Goal: Book appointment/travel/reservation

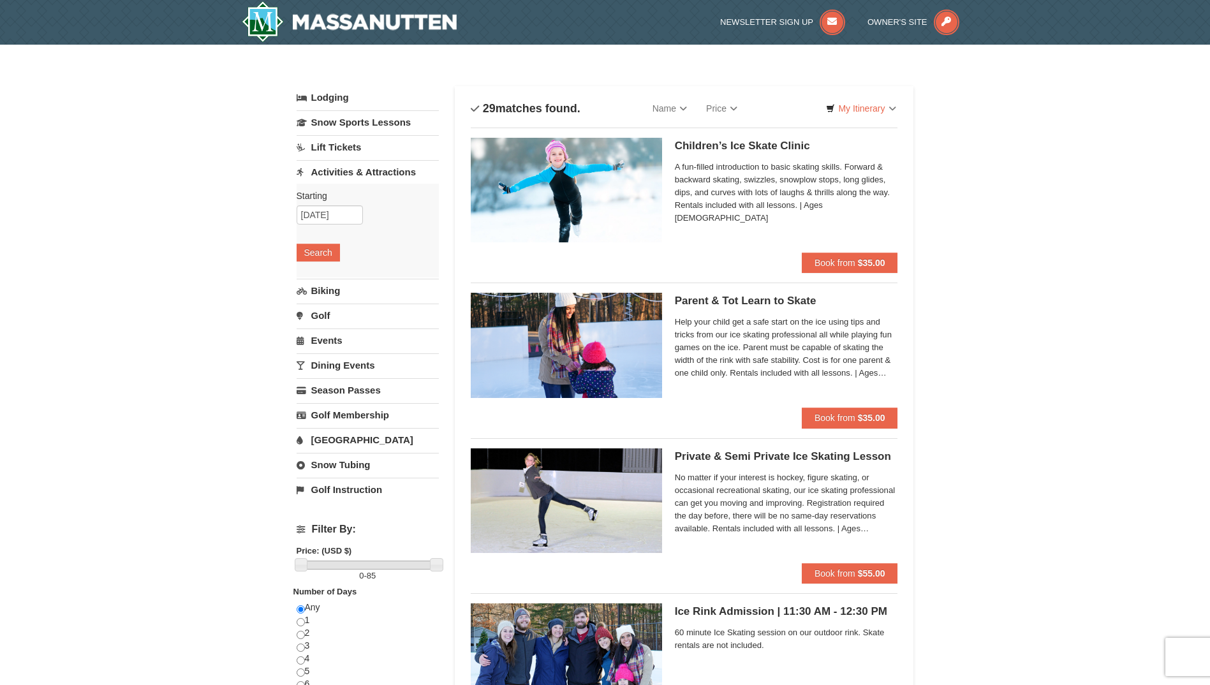
click at [321, 470] on link "Snow Tubing" at bounding box center [368, 465] width 142 height 24
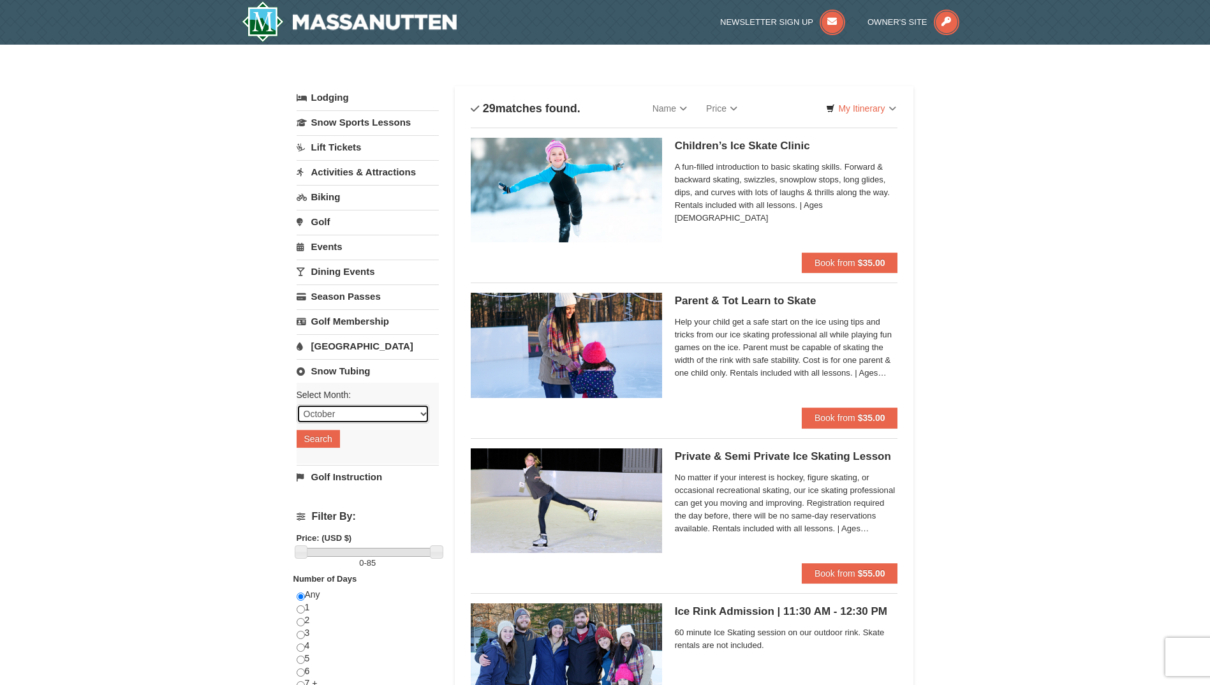
click at [421, 416] on select "October November December January February March April May June July August Sep…" at bounding box center [363, 413] width 133 height 19
select select "12"
click at [297, 404] on select "October November December January February March April May June July August Sep…" at bounding box center [363, 413] width 133 height 19
click at [323, 439] on button "Search" at bounding box center [318, 439] width 43 height 18
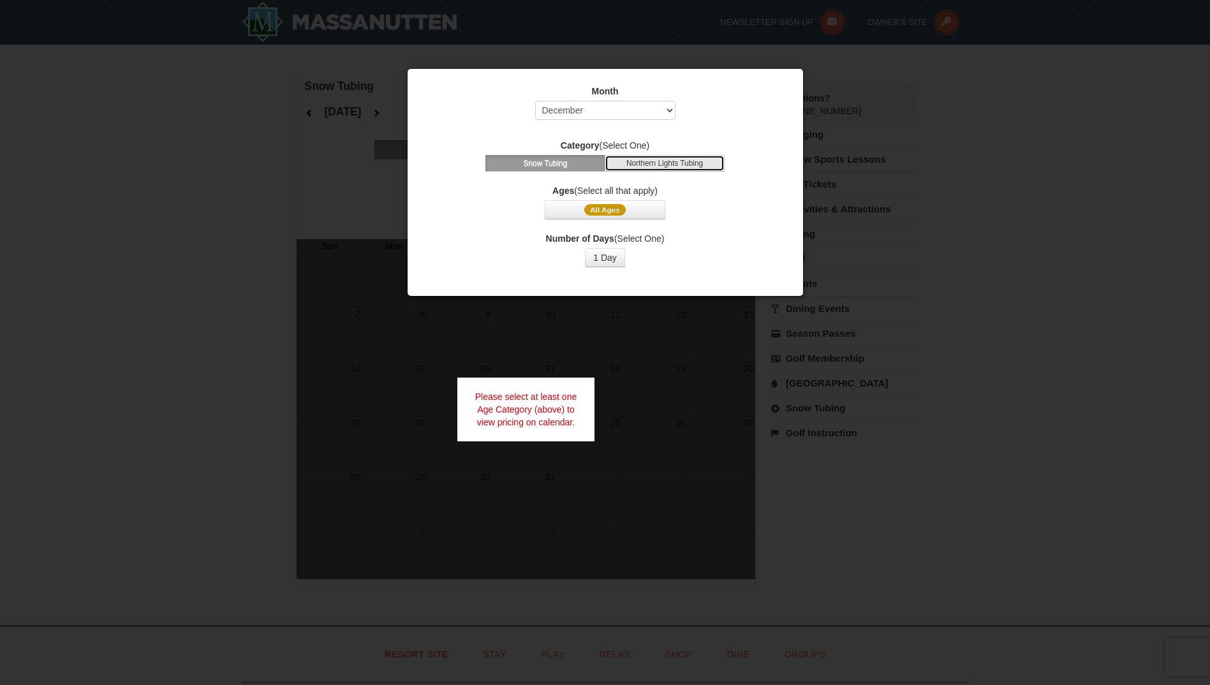
click at [649, 166] on button "Northern Lights Tubing" at bounding box center [665, 163] width 120 height 17
click at [552, 165] on button "Snow Tubing" at bounding box center [545, 163] width 120 height 17
click at [613, 214] on span "All Ages" at bounding box center [604, 209] width 41 height 11
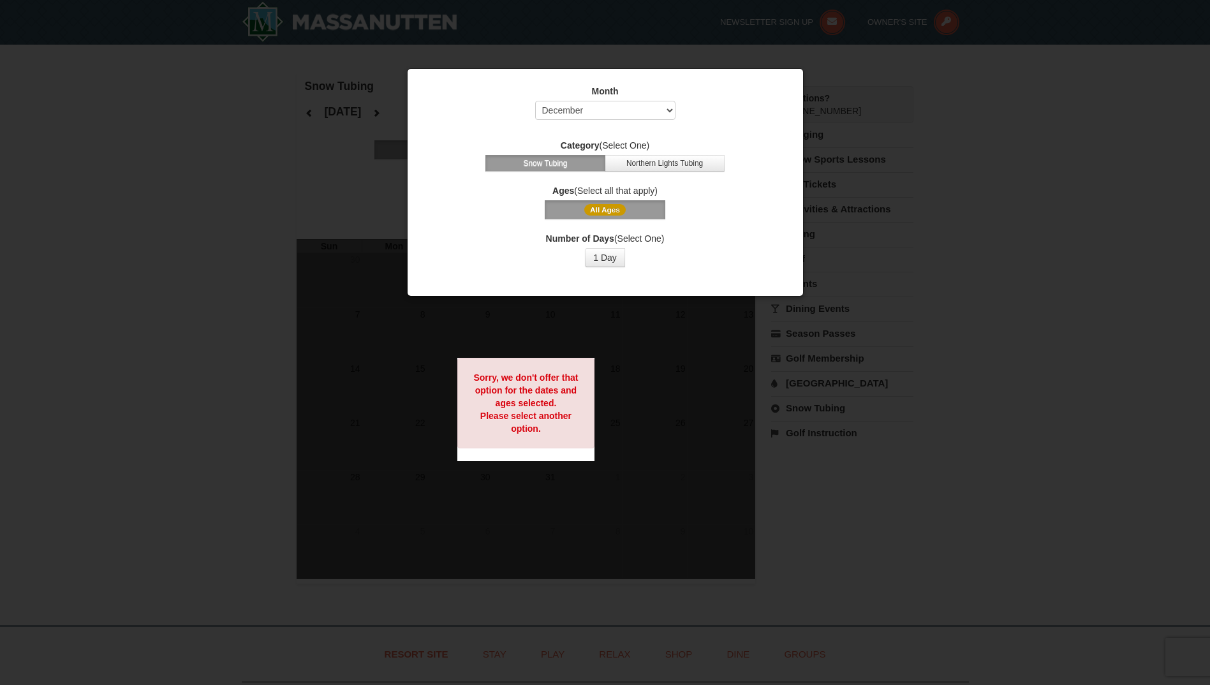
click at [635, 212] on button "All Ages" at bounding box center [605, 209] width 120 height 19
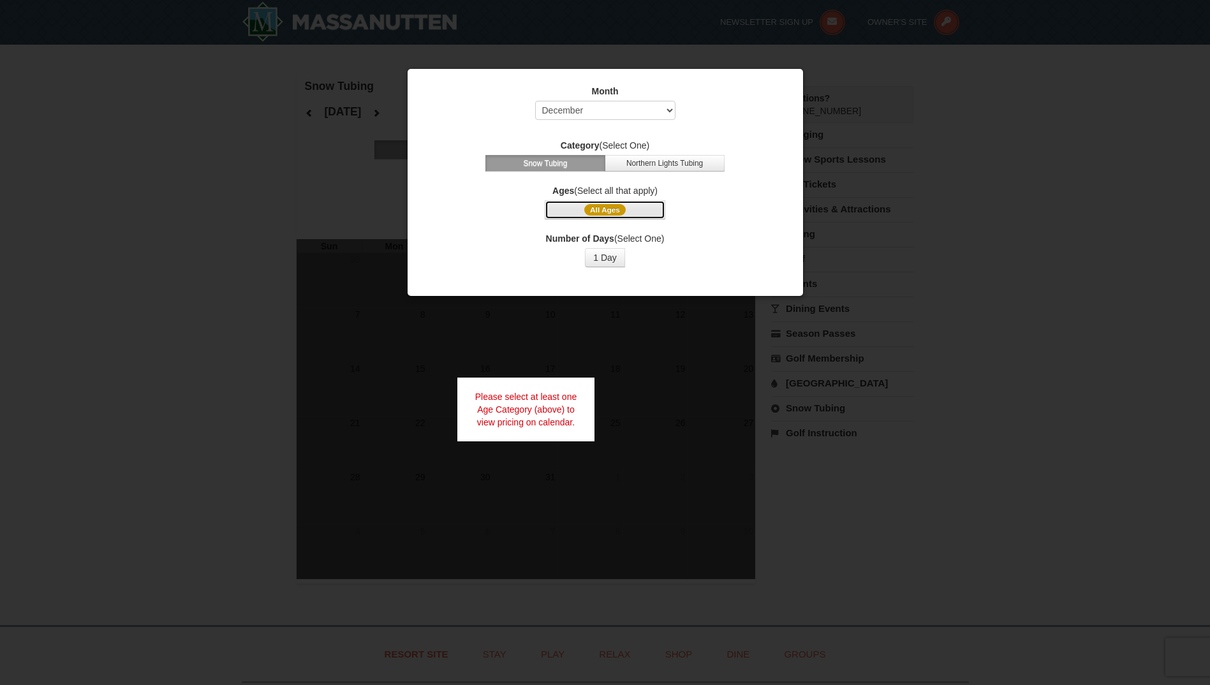
click at [607, 212] on span "All Ages" at bounding box center [604, 209] width 41 height 11
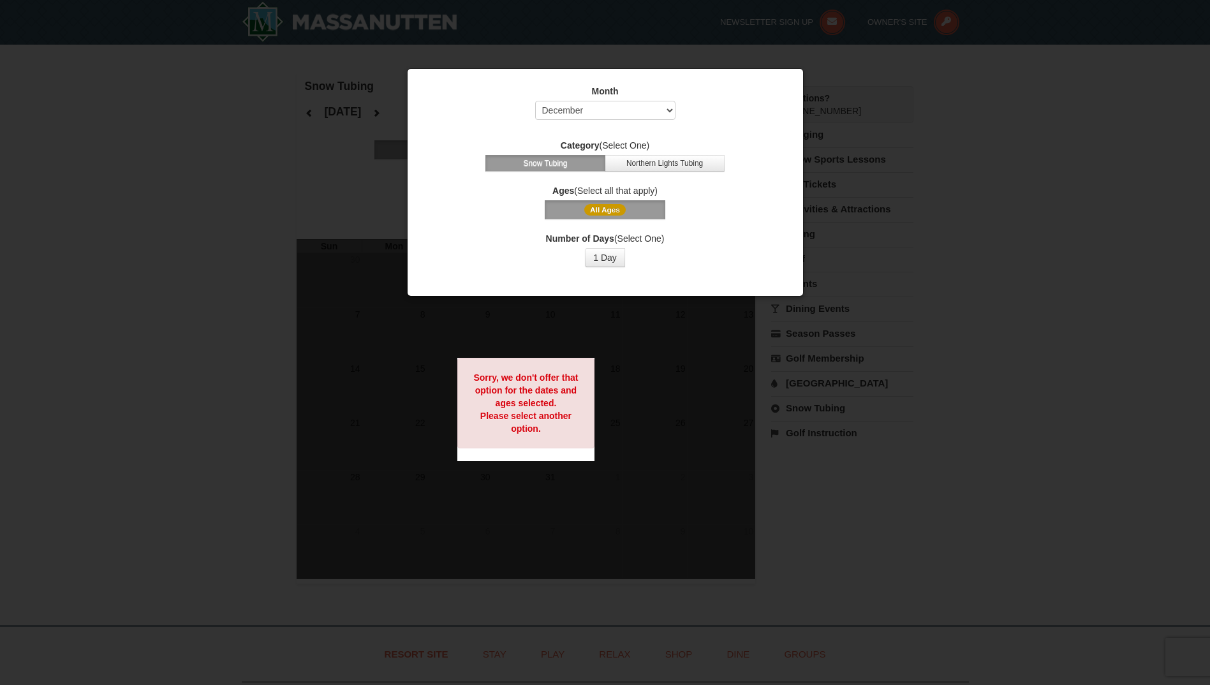
click at [607, 212] on span "All Ages" at bounding box center [604, 209] width 41 height 11
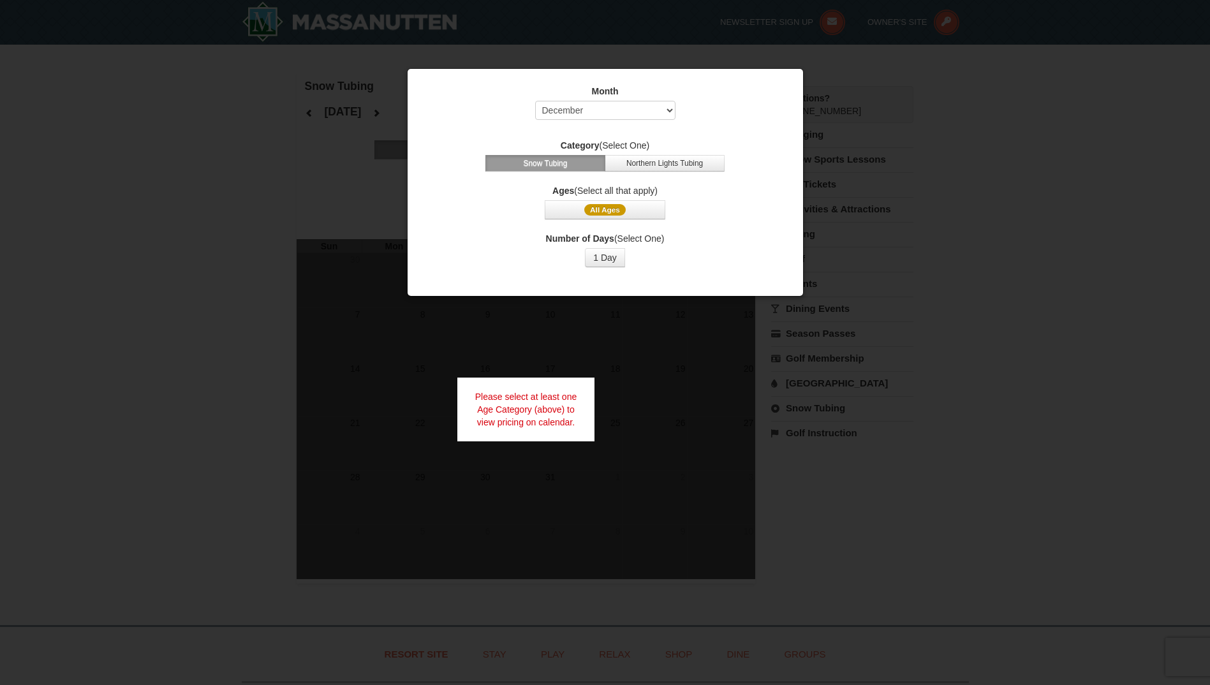
click at [592, 191] on label "Ages (Select all that apply)" at bounding box center [606, 190] width 364 height 13
click at [660, 207] on button "All Ages" at bounding box center [605, 209] width 120 height 19
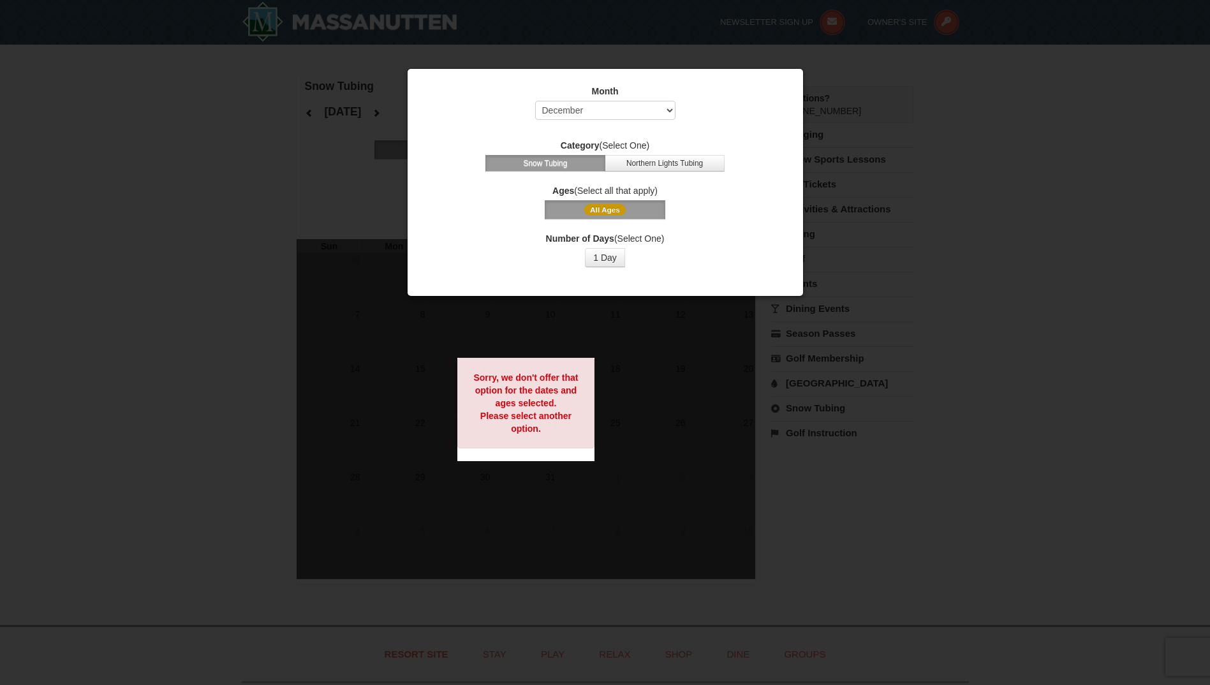
click at [650, 214] on button "All Ages" at bounding box center [605, 209] width 120 height 19
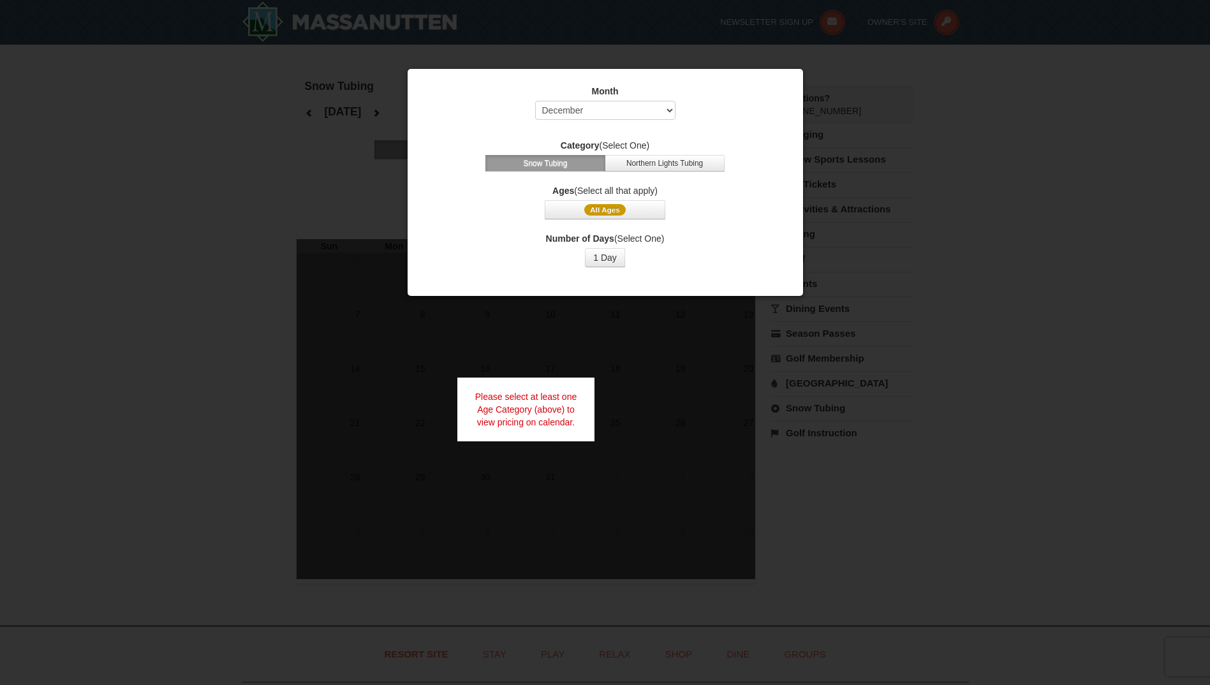
click at [562, 159] on button "Snow Tubing" at bounding box center [545, 163] width 120 height 17
click at [649, 106] on select "Select October November December January February March April May June July Aug…" at bounding box center [605, 110] width 140 height 19
click at [535, 101] on select "Select October November December January February March April May June July Aug…" at bounding box center [605, 110] width 140 height 19
click at [582, 210] on button "All Ages" at bounding box center [605, 209] width 120 height 19
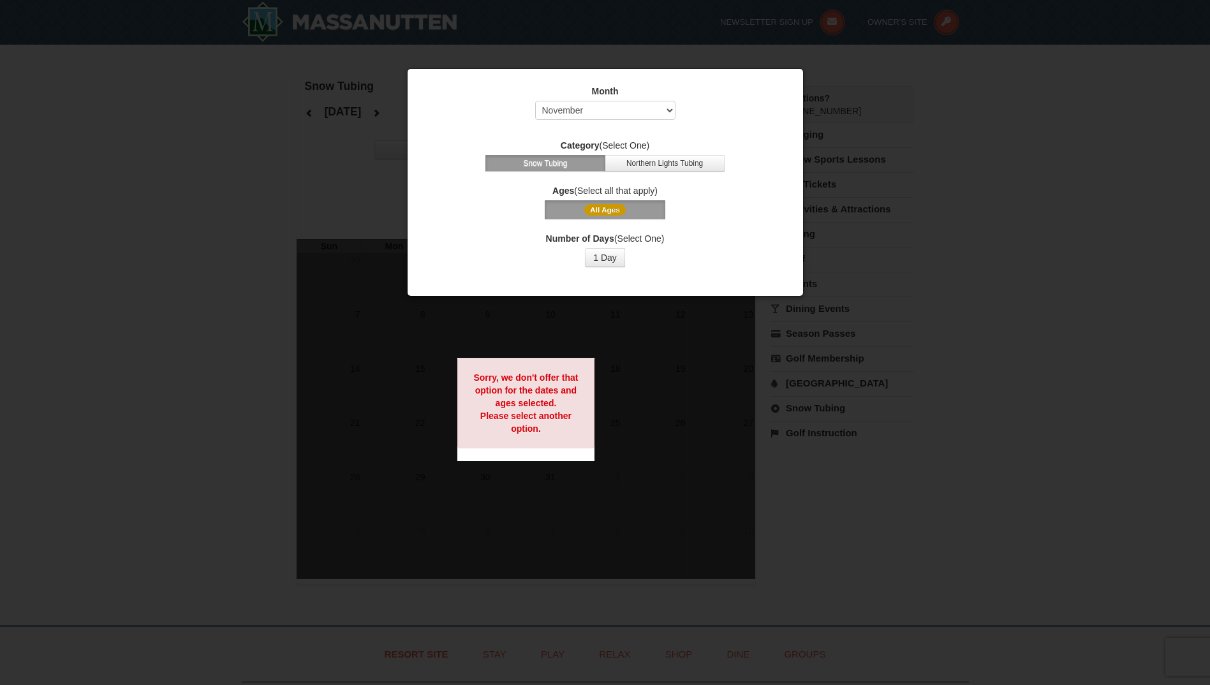
click at [586, 163] on button "Snow Tubing" at bounding box center [545, 163] width 120 height 17
click at [638, 164] on button "Northern Lights Tubing" at bounding box center [665, 163] width 120 height 17
click at [600, 205] on span "All Ages" at bounding box center [604, 209] width 41 height 11
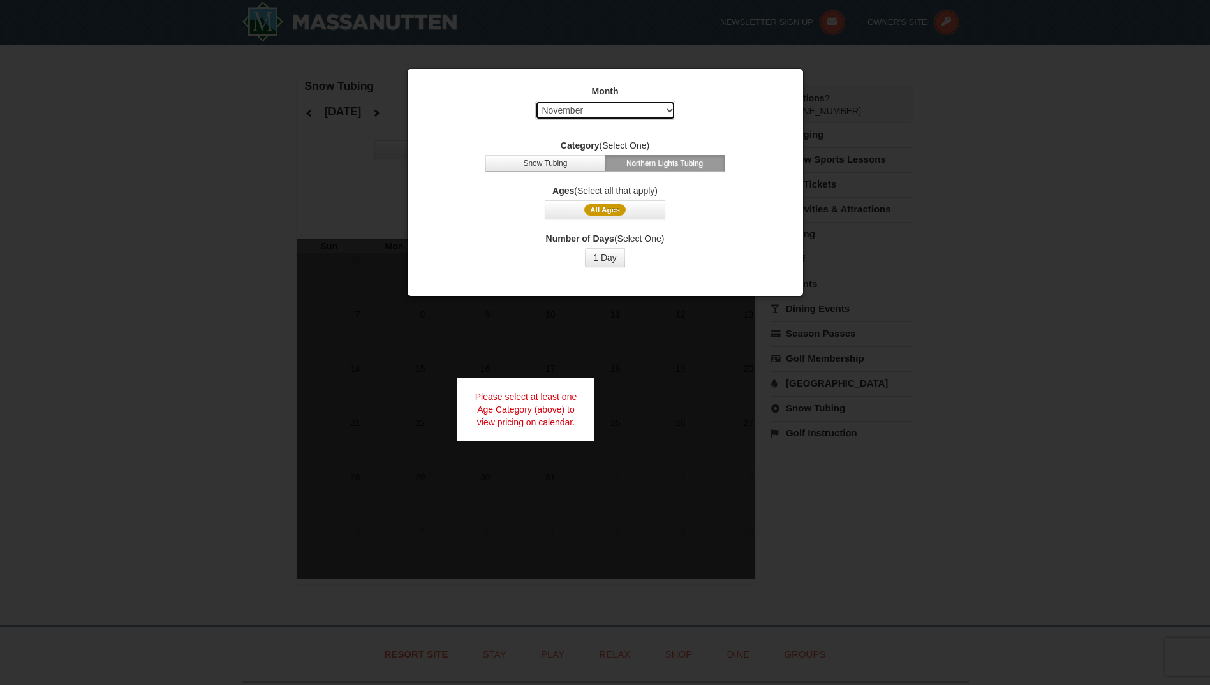
click at [667, 110] on select "Select October November December January February March April May June July Aug…" at bounding box center [605, 110] width 140 height 19
select select "12"
click at [535, 101] on select "Select October November December January February March April May June July Aug…" at bounding box center [605, 110] width 140 height 19
click at [741, 222] on div "Month Select October November December January February March April May June Ju…" at bounding box center [605, 176] width 383 height 202
click at [598, 211] on span "All Ages" at bounding box center [604, 209] width 41 height 11
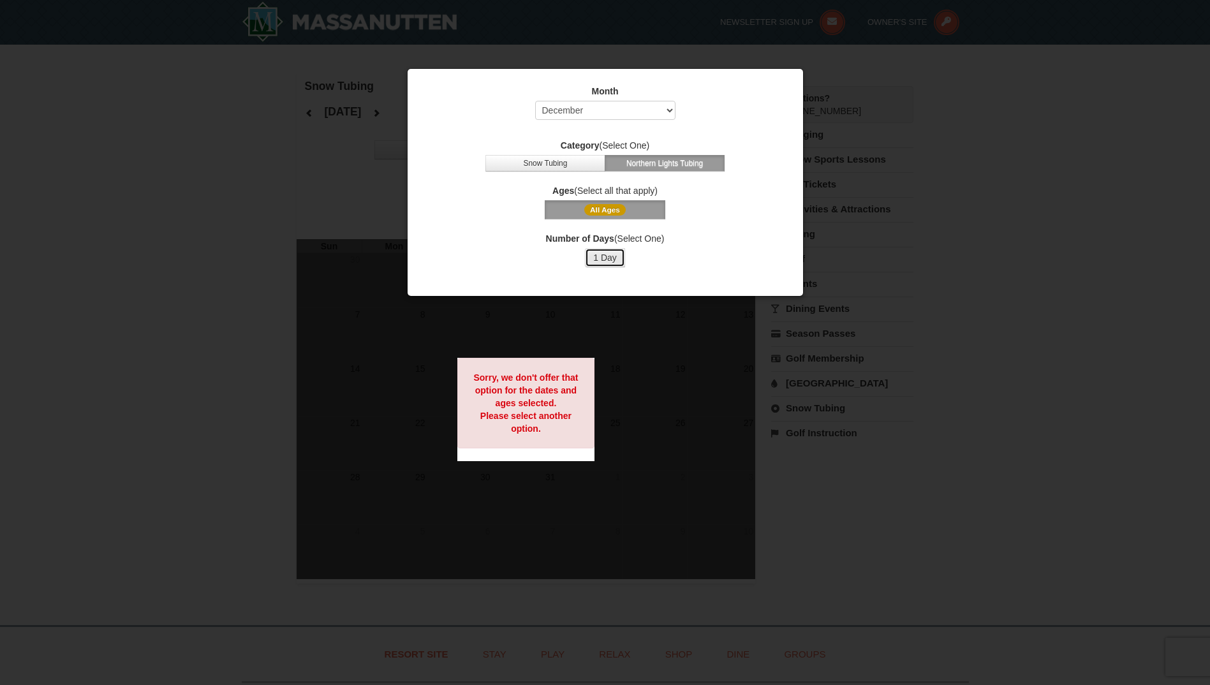
click at [614, 260] on button "1 Day" at bounding box center [605, 257] width 40 height 19
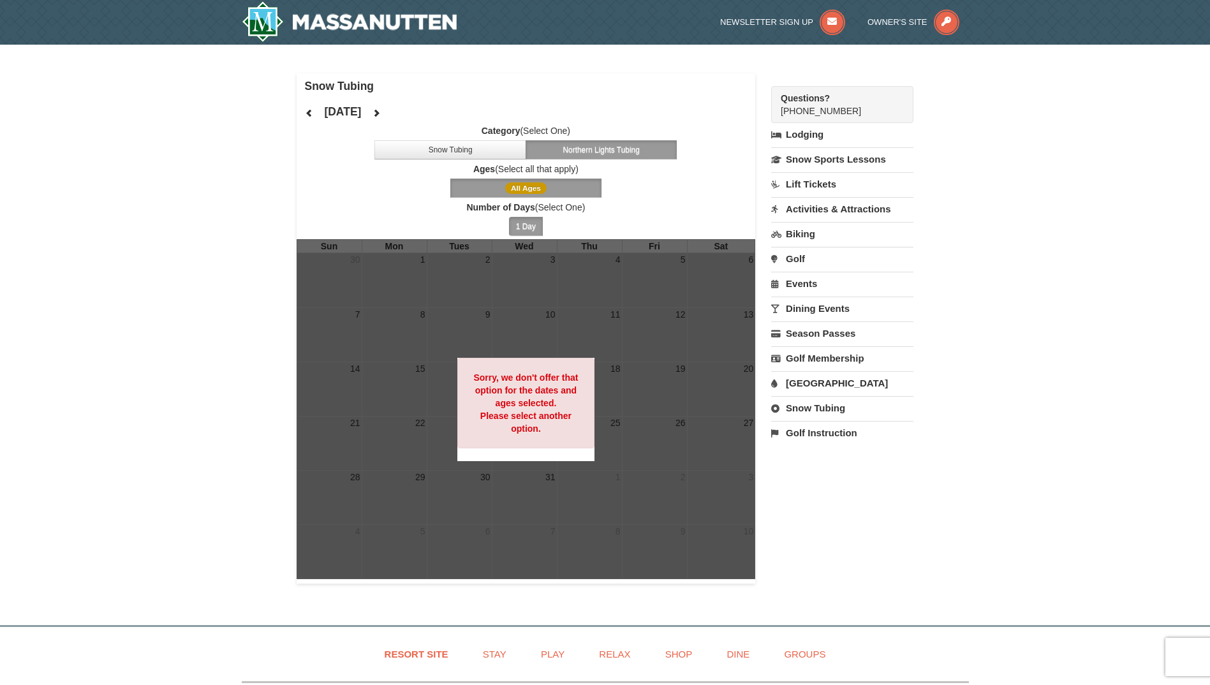
click at [696, 393] on div at bounding box center [526, 409] width 459 height 340
click at [813, 395] on link "[GEOGRAPHIC_DATA]" at bounding box center [842, 383] width 142 height 24
click at [823, 436] on input "[DATE]" at bounding box center [804, 426] width 66 height 19
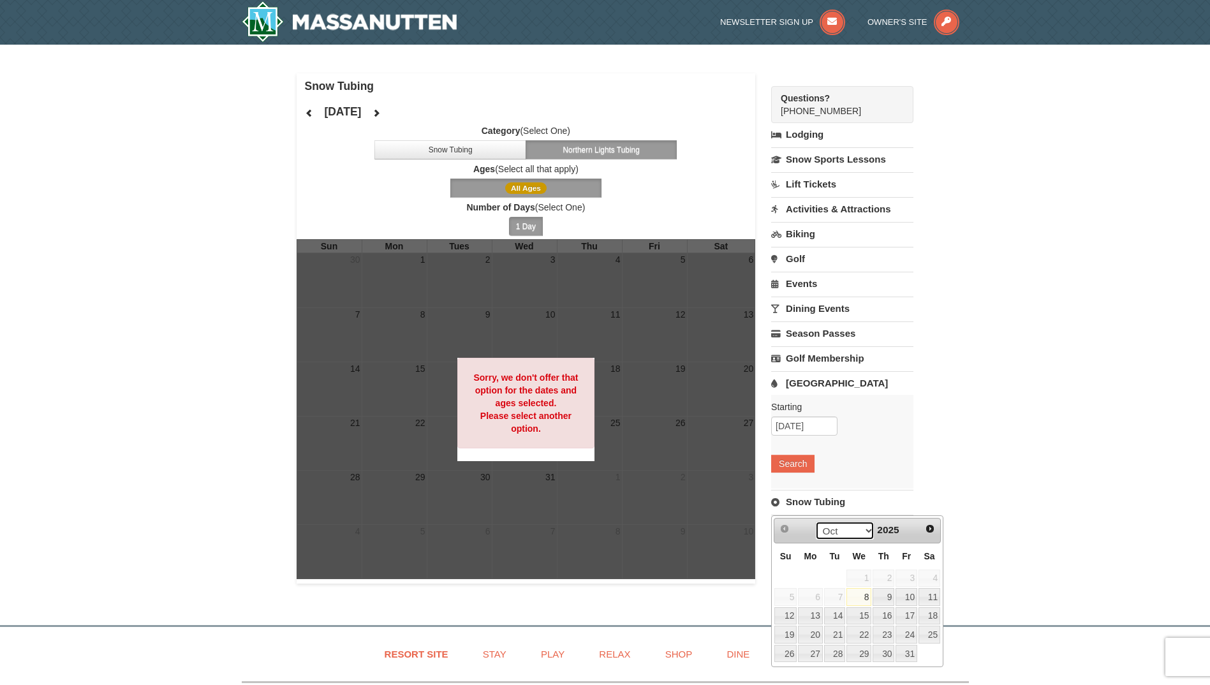
click at [864, 532] on select "Oct Nov Dec" at bounding box center [844, 530] width 59 height 19
click at [906, 635] on link "26" at bounding box center [907, 635] width 22 height 18
type input "12/26/2025"
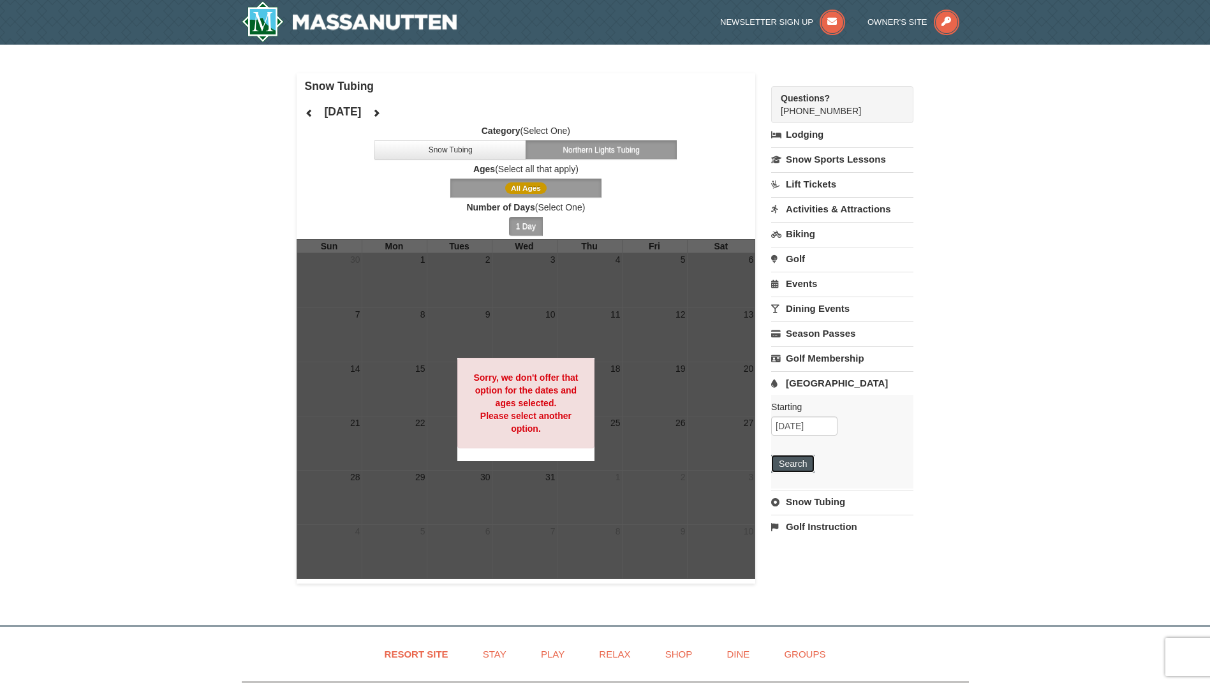
click at [803, 473] on button "Search" at bounding box center [792, 464] width 43 height 18
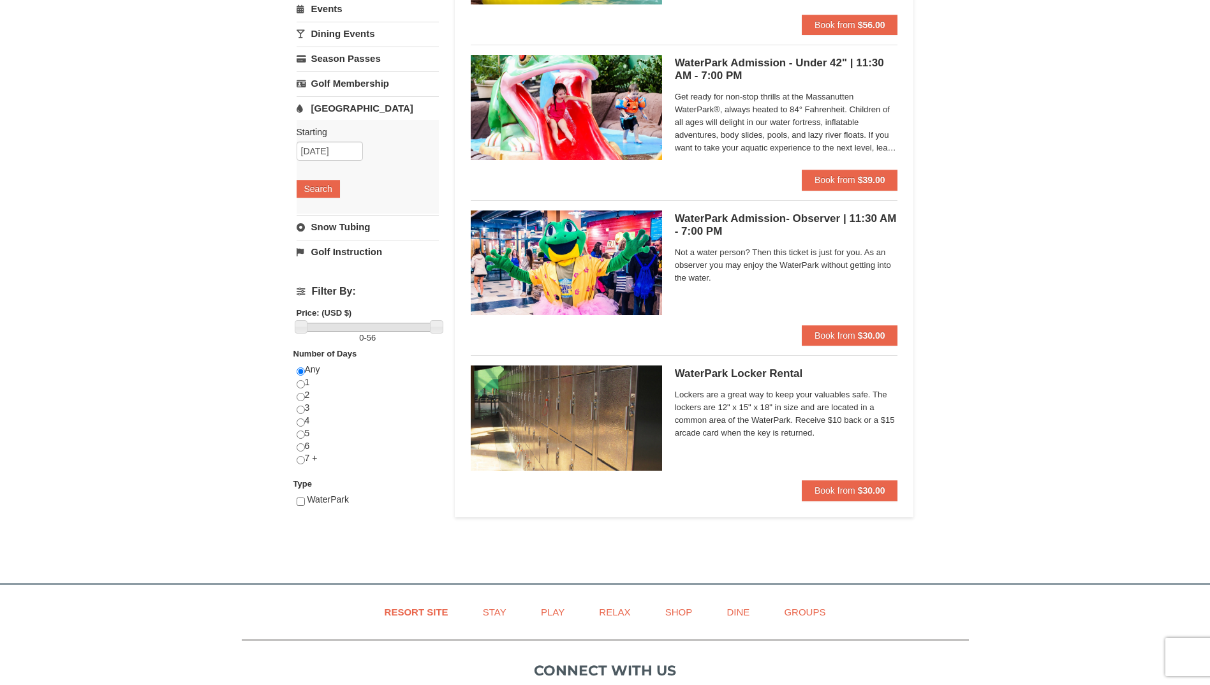
scroll to position [59, 0]
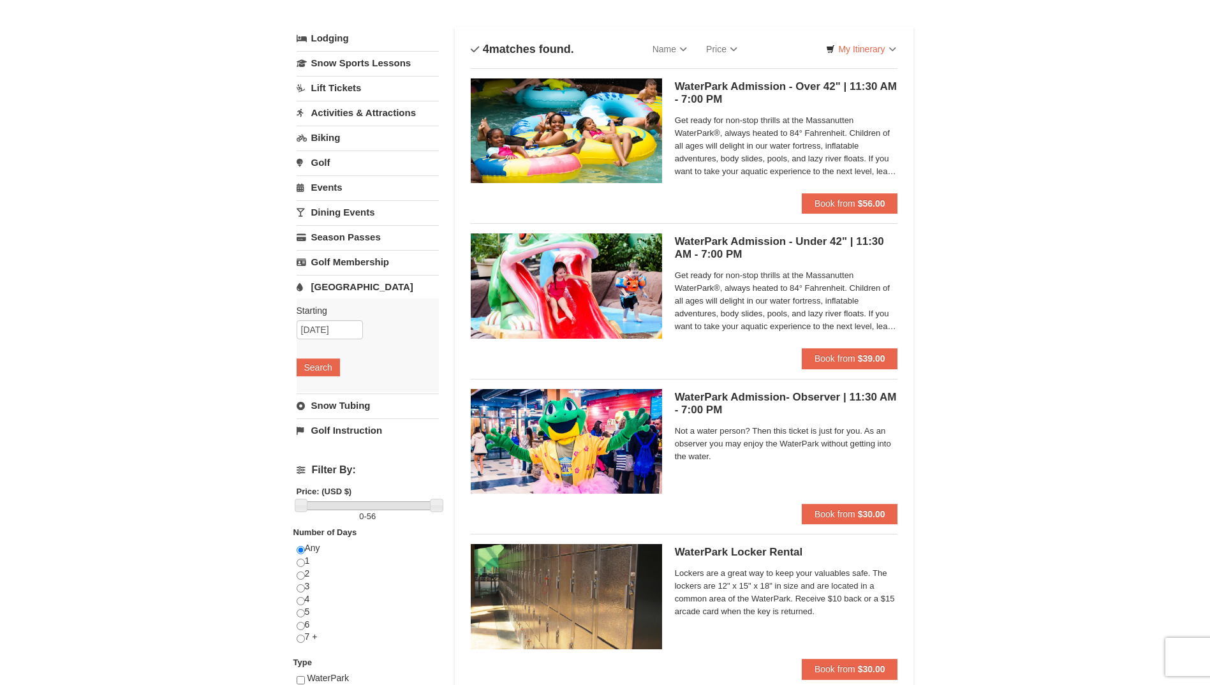
click at [344, 113] on link "Activities & Attractions" at bounding box center [368, 113] width 142 height 24
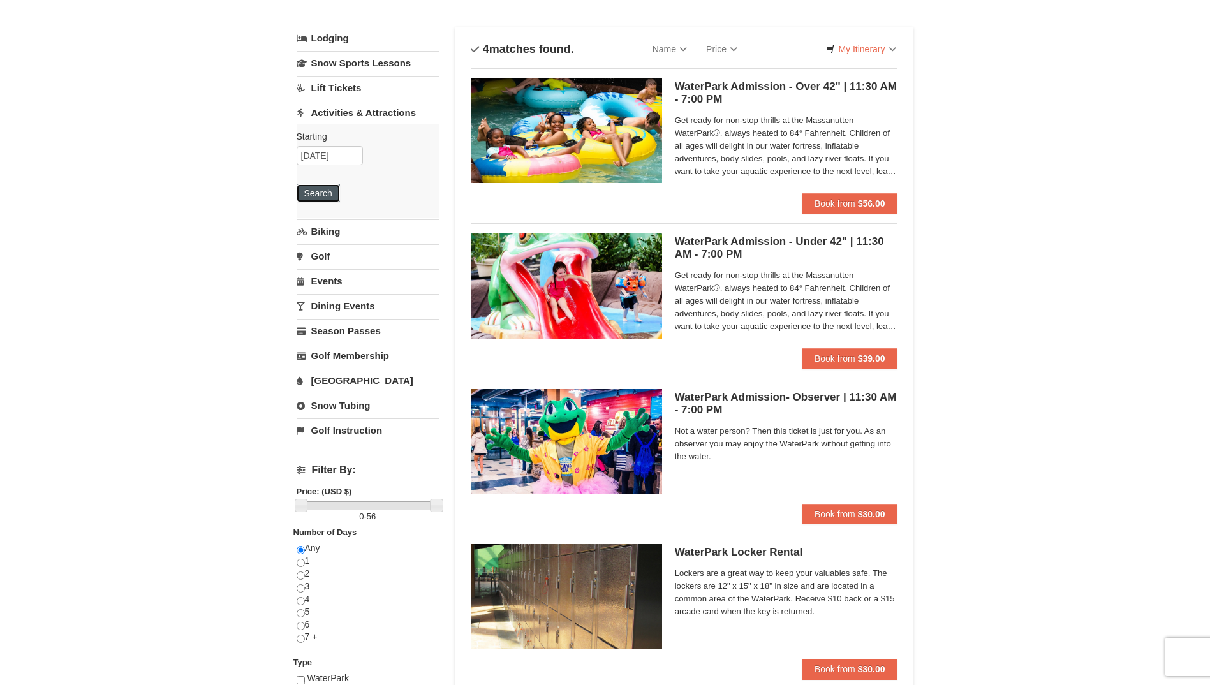
click at [330, 185] on button "Search" at bounding box center [318, 193] width 43 height 18
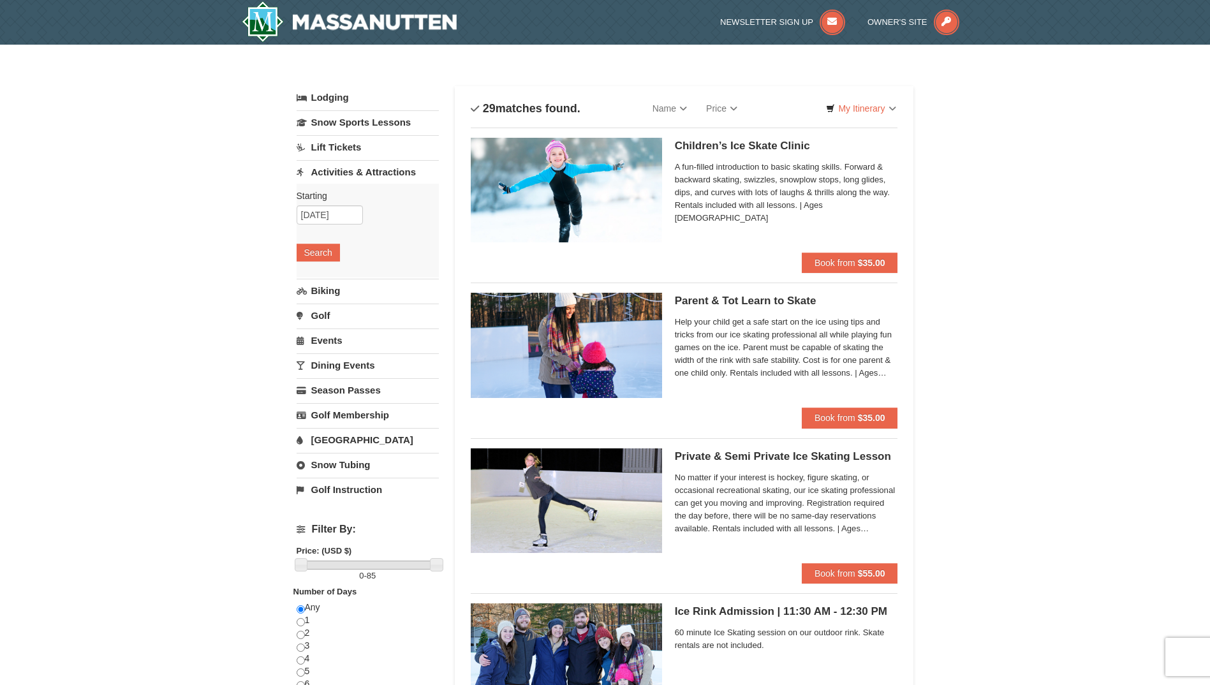
click at [347, 99] on link "Lodging" at bounding box center [368, 97] width 142 height 23
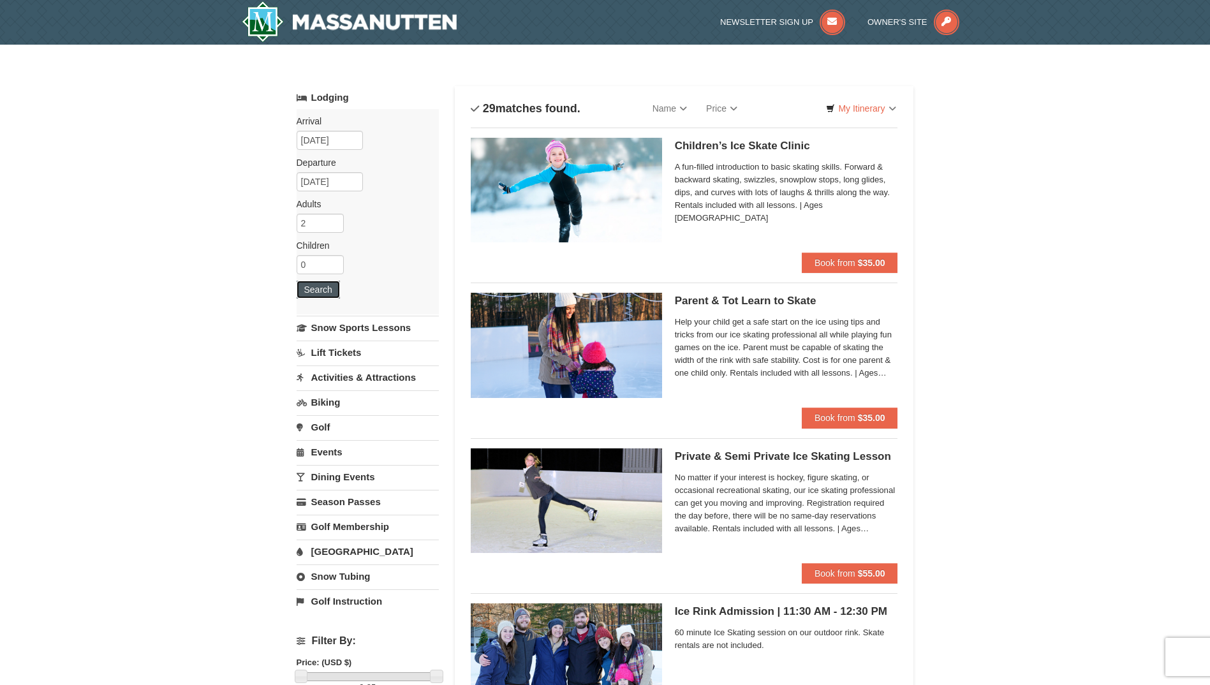
click at [313, 289] on button "Search" at bounding box center [318, 290] width 43 height 18
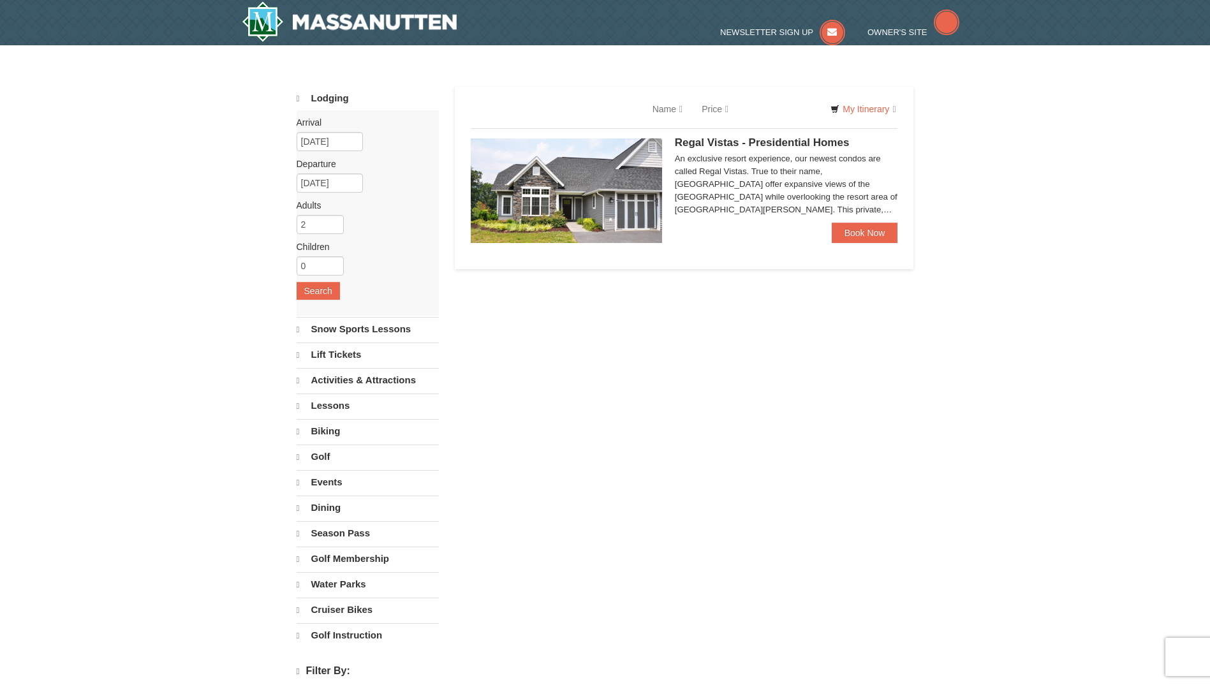
select select "10"
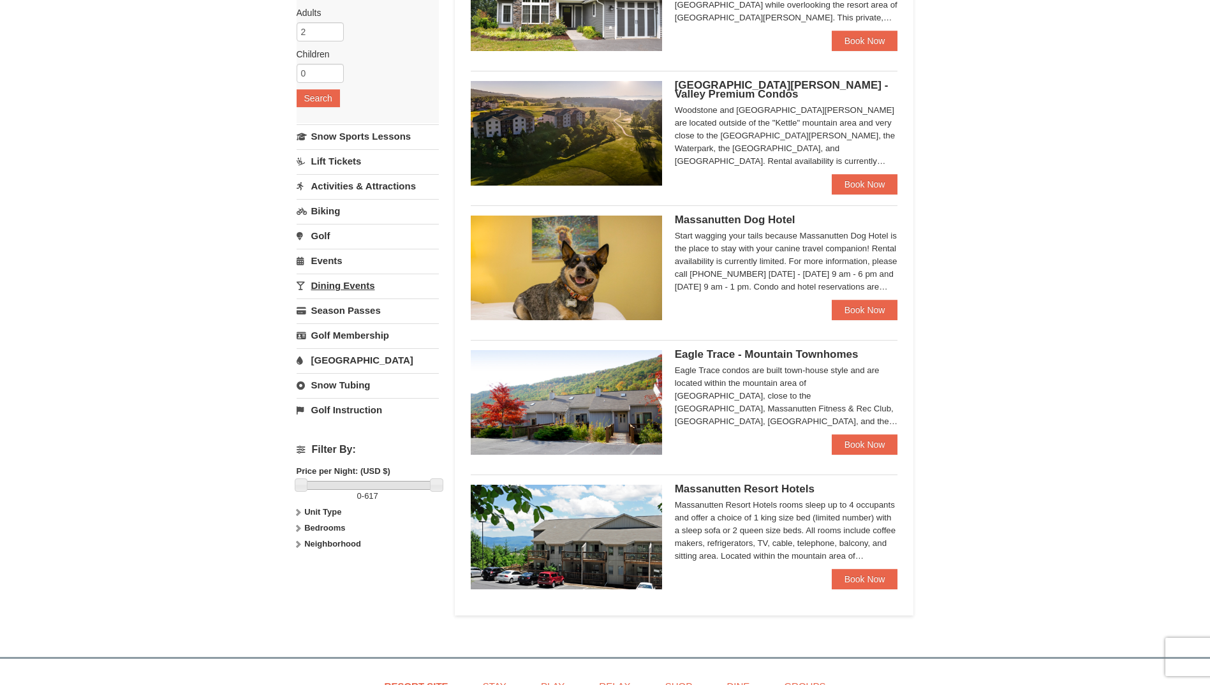
scroll to position [255, 0]
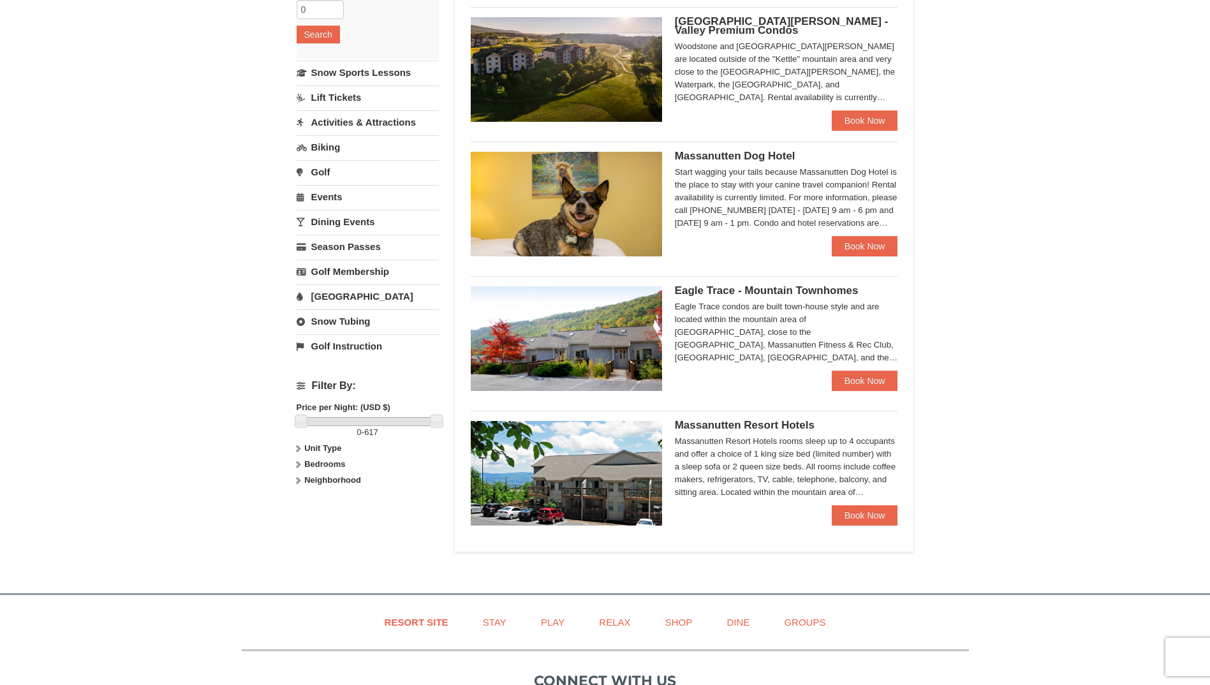
click at [336, 321] on link "Snow Tubing" at bounding box center [368, 321] width 142 height 24
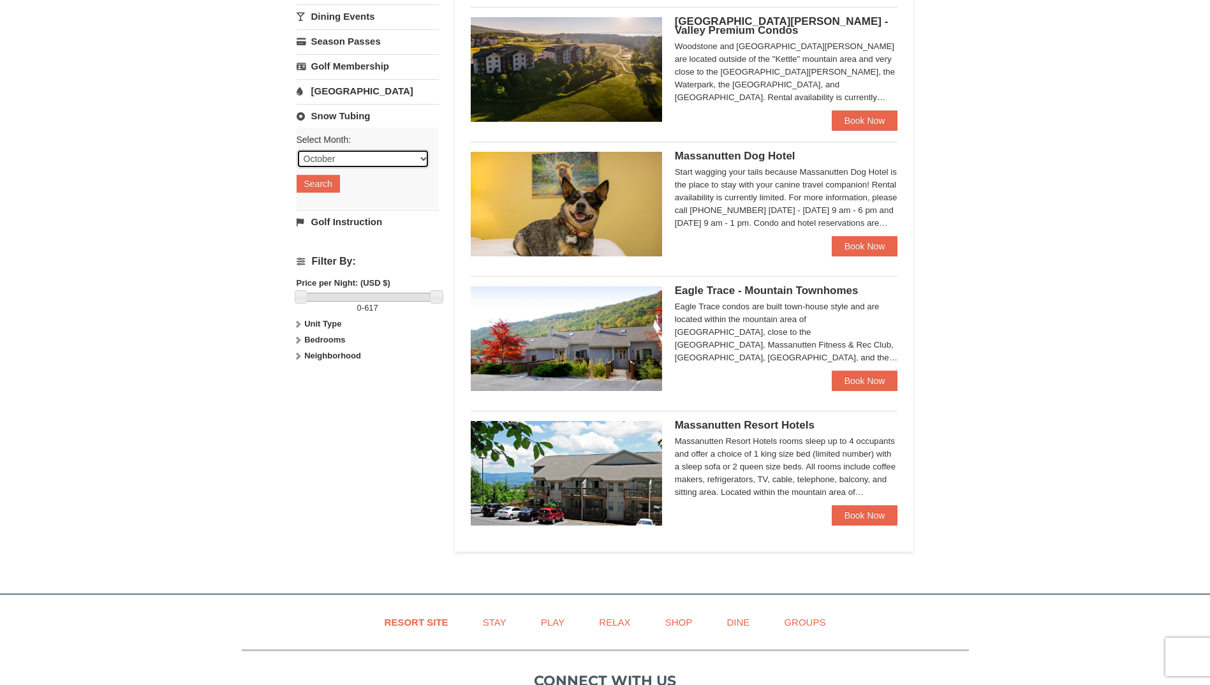
click at [398, 164] on select "October November December January February March April May June July August Sep…" at bounding box center [363, 158] width 133 height 19
select select "12"
click at [297, 149] on select "October November December January February March April May June July August Sep…" at bounding box center [363, 158] width 133 height 19
click at [321, 185] on button "Search" at bounding box center [318, 184] width 43 height 18
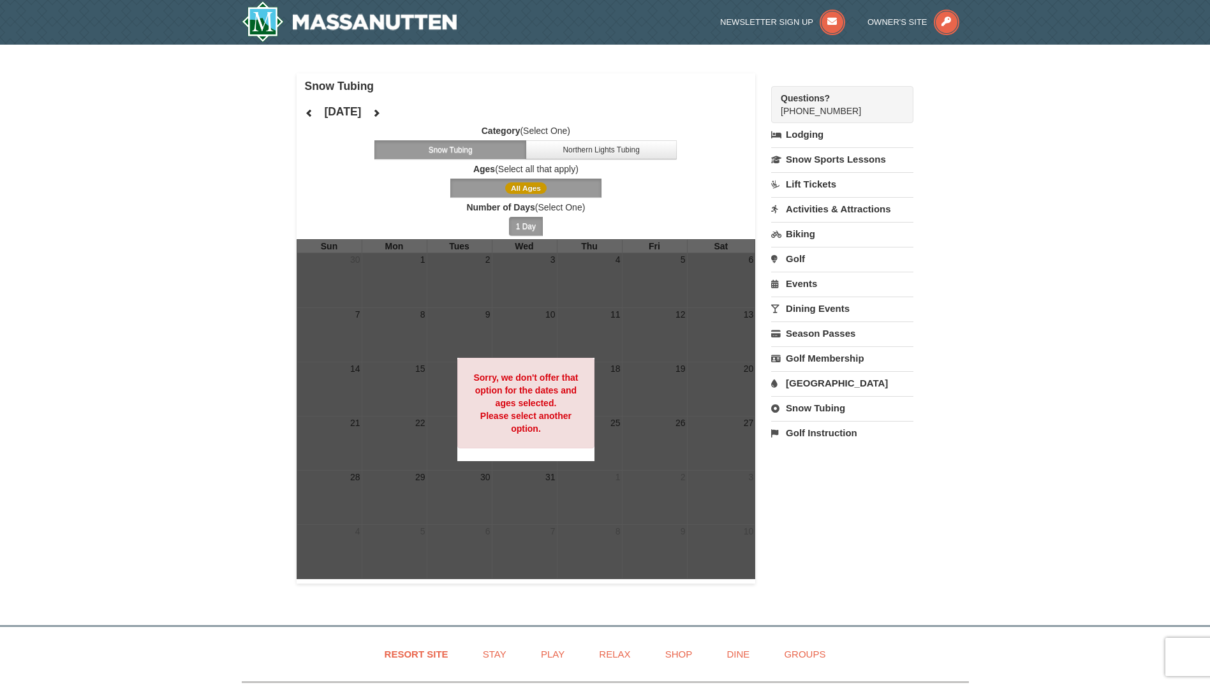
click at [531, 228] on button "1 Day" at bounding box center [526, 226] width 34 height 19
